Goal: Task Accomplishment & Management: Manage account settings

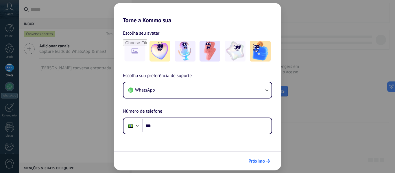
click at [259, 162] on span "Próximo" at bounding box center [256, 161] width 16 height 4
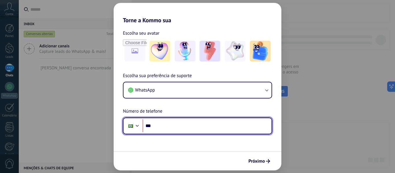
click at [156, 127] on input "***" at bounding box center [207, 125] width 129 height 13
type input "**********"
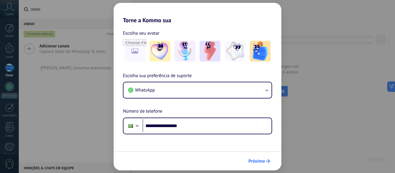
click at [257, 162] on span "Próximo" at bounding box center [256, 161] width 16 height 4
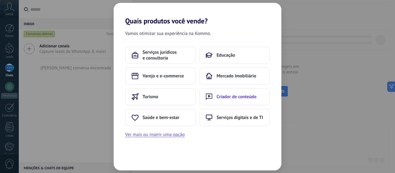
click at [235, 97] on span "Criador de conteúdo" at bounding box center [237, 97] width 40 height 6
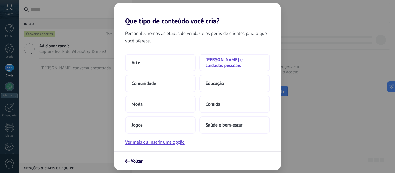
click at [226, 64] on span "[PERSON_NAME] e cuidados pessoais" at bounding box center [235, 63] width 58 height 12
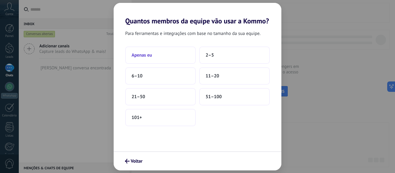
click at [151, 58] on button "Apenas eu" at bounding box center [160, 55] width 71 height 17
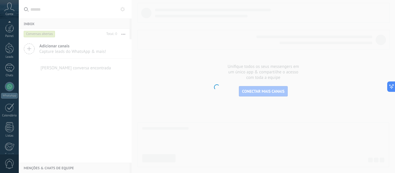
scroll to position [67, 0]
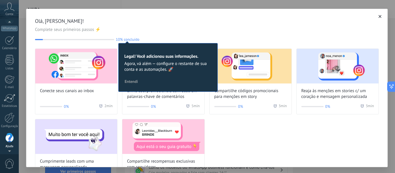
click at [11, 14] on span "Conta" at bounding box center [9, 14] width 8 height 4
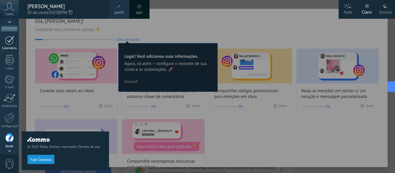
scroll to position [64, 0]
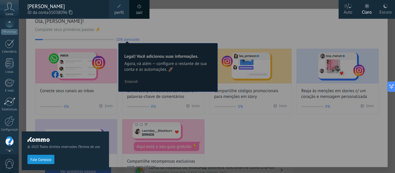
click at [229, 34] on div at bounding box center [216, 86] width 395 height 173
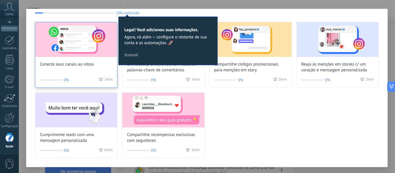
scroll to position [0, 0]
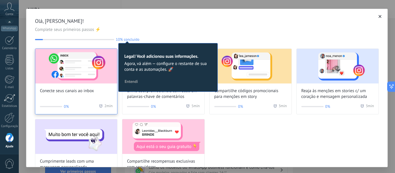
click at [68, 72] on img at bounding box center [76, 66] width 82 height 35
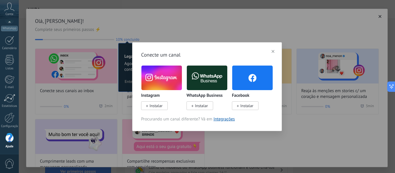
click at [252, 85] on img at bounding box center [252, 77] width 40 height 27
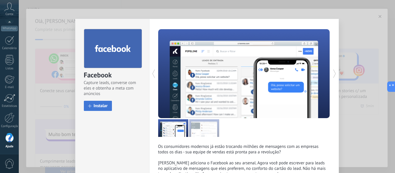
click at [103, 108] on span "Instalar" at bounding box center [101, 106] width 14 height 4
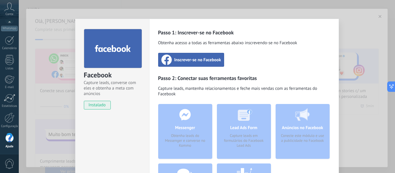
click at [196, 61] on span "Inscrever-se no Facebook" at bounding box center [197, 60] width 47 height 6
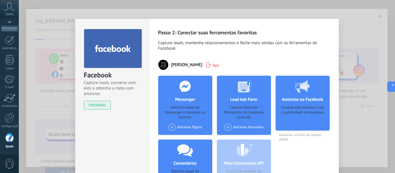
click at [353, 35] on div "Facebook Capture leads, converse com eles e obtenha a meta com anúncios instala…" at bounding box center [207, 86] width 376 height 173
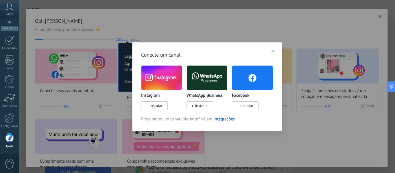
click at [274, 53] on use "button" at bounding box center [272, 51] width 3 height 3
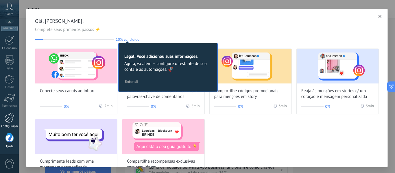
click at [12, 127] on div "Configurações" at bounding box center [9, 127] width 17 height 4
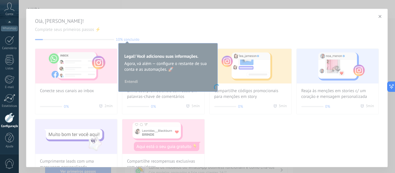
click at [10, 123] on link "Configurações" at bounding box center [9, 121] width 19 height 16
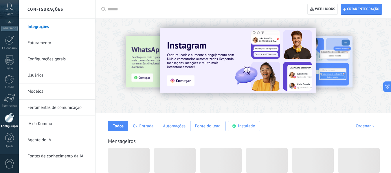
click at [10, 123] on link "Configurações" at bounding box center [9, 121] width 19 height 16
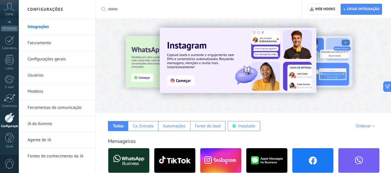
click at [182, 82] on img at bounding box center [238, 60] width 156 height 65
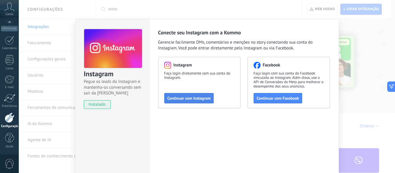
click at [186, 99] on span "Continuar com Instagram" at bounding box center [188, 98] width 43 height 4
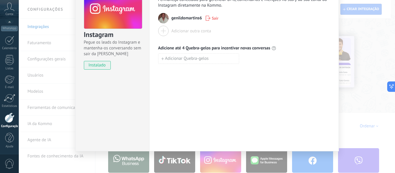
scroll to position [10, 0]
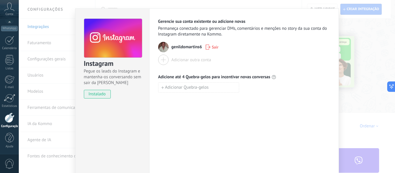
drag, startPoint x: 10, startPoint y: 125, endPoint x: 16, endPoint y: 122, distance: 6.5
click at [10, 125] on div "Configurações" at bounding box center [9, 127] width 17 height 4
click at [8, 123] on link "Configurações" at bounding box center [9, 121] width 19 height 16
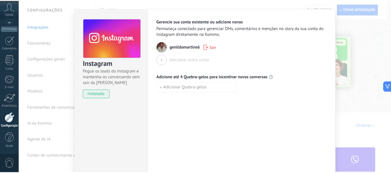
scroll to position [0, 0]
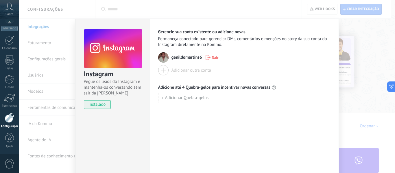
click at [49, 60] on div "Instagram Pegue os leads do Instagram e mantenha-os conversando sem sair da Kom…" at bounding box center [207, 86] width 376 height 173
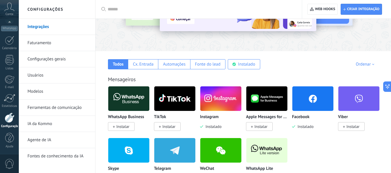
scroll to position [58, 0]
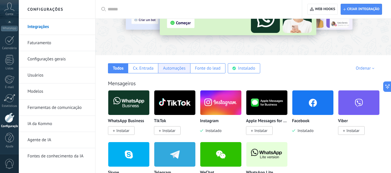
click at [173, 69] on div "Automações" at bounding box center [174, 68] width 23 height 5
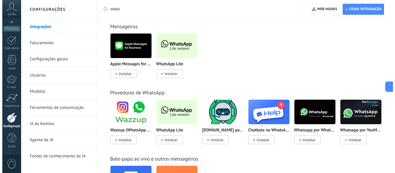
scroll to position [116, 0]
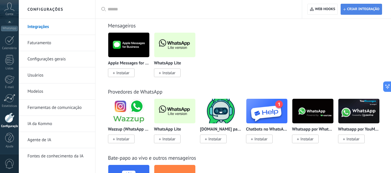
click at [355, 10] on span "Criar integração" at bounding box center [363, 9] width 32 height 5
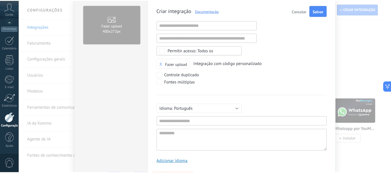
scroll to position [0, 0]
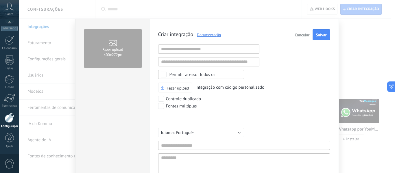
click at [301, 33] on span "Cancelar" at bounding box center [302, 35] width 15 height 4
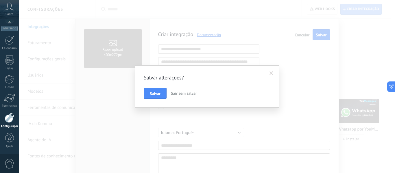
click at [184, 94] on span "Sair sem salvar" at bounding box center [184, 93] width 26 height 5
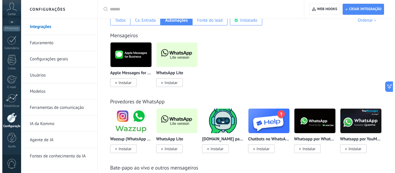
scroll to position [87, 0]
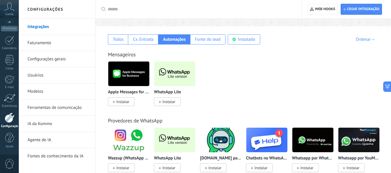
click at [124, 100] on span "Instalar" at bounding box center [122, 101] width 13 height 5
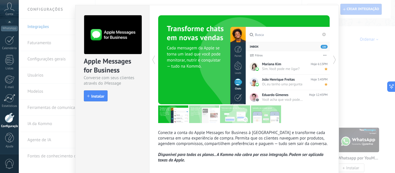
scroll to position [0, 0]
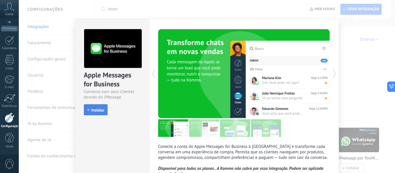
click at [98, 111] on span "Instalar" at bounding box center [97, 110] width 13 height 4
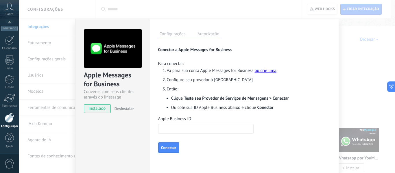
scroll to position [29, 0]
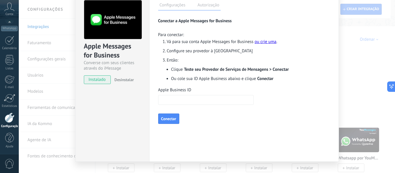
click at [167, 120] on button "Conectar" at bounding box center [168, 119] width 21 height 10
click at [188, 101] on input "Apple Business ID" at bounding box center [205, 100] width 95 height 10
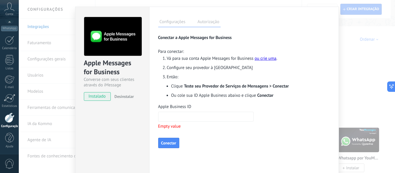
scroll to position [10, 0]
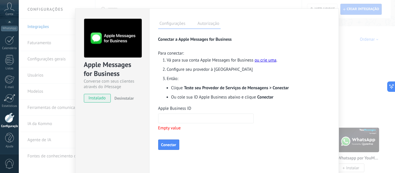
click at [126, 99] on span "Desinstalar" at bounding box center [123, 98] width 19 height 5
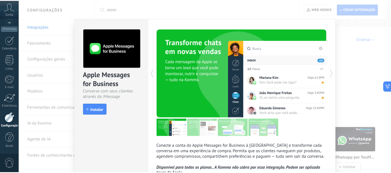
scroll to position [0, 0]
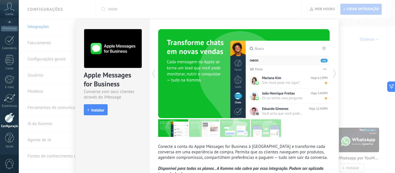
click at [368, 47] on div "Apple Messages for Business Converse com seus clientes através do iMessage inst…" at bounding box center [207, 86] width 376 height 173
